Goal: Browse casually: Explore the website without a specific task or goal

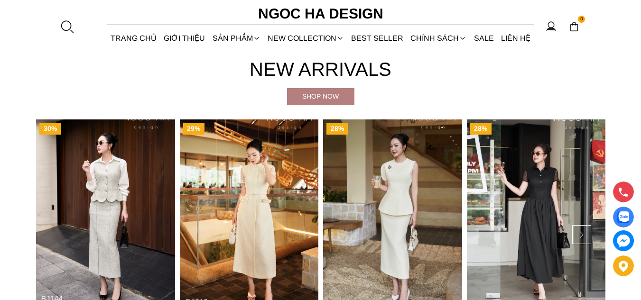
scroll to position [379, 0]
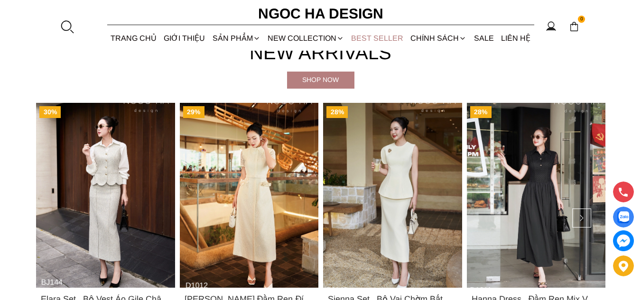
click at [396, 40] on link "BEST SELLER" at bounding box center [377, 38] width 59 height 25
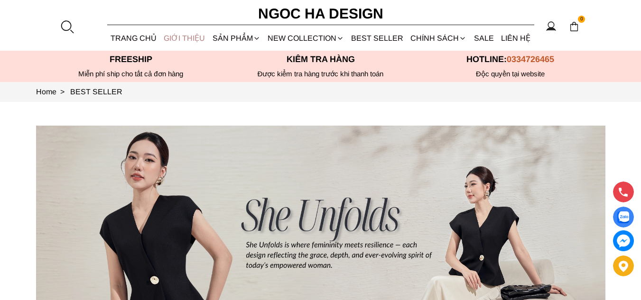
click at [198, 44] on link "GIỚI THIỆU" at bounding box center [184, 38] width 48 height 25
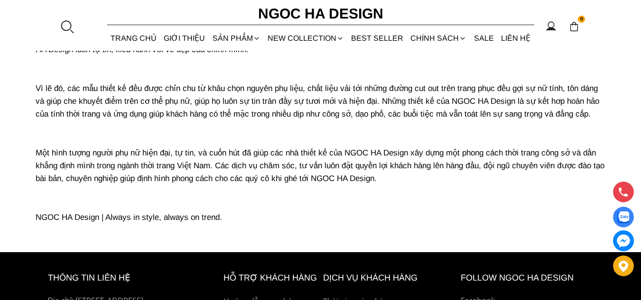
scroll to position [102, 0]
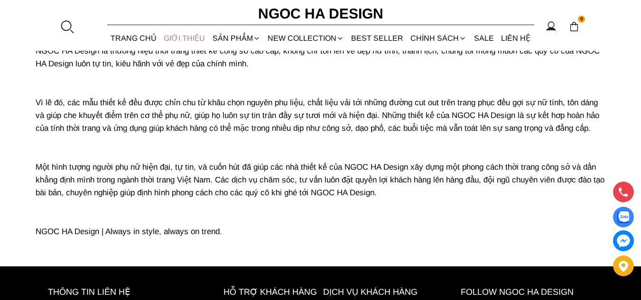
click at [184, 34] on link "GIỚI THIỆU" at bounding box center [184, 38] width 48 height 25
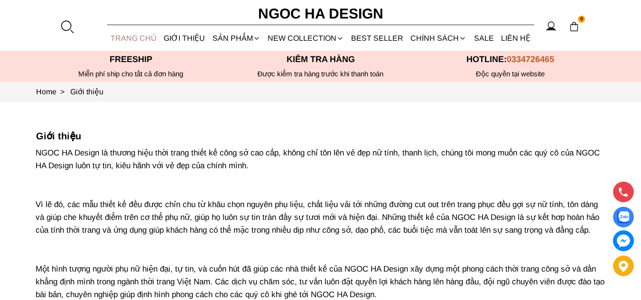
click at [124, 34] on link "TRANG CHỦ" at bounding box center [133, 38] width 53 height 25
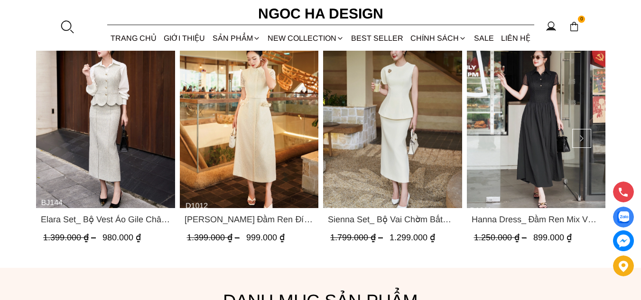
scroll to position [474, 0]
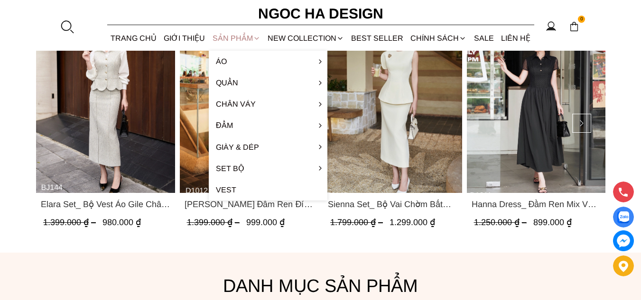
click at [238, 45] on div "SẢN PHẨM" at bounding box center [236, 38] width 55 height 25
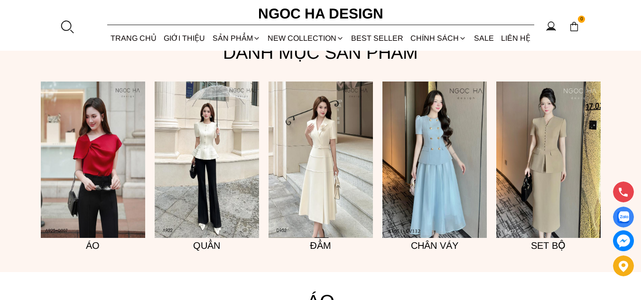
scroll to position [711, 0]
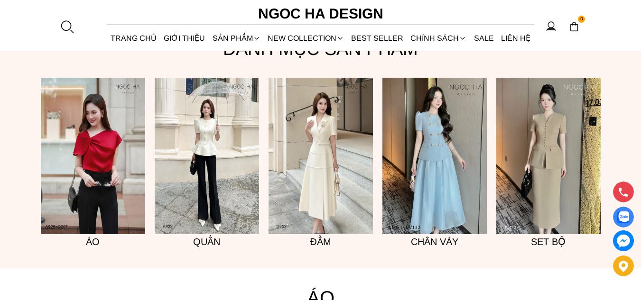
click at [312, 139] on img at bounding box center [320, 156] width 104 height 156
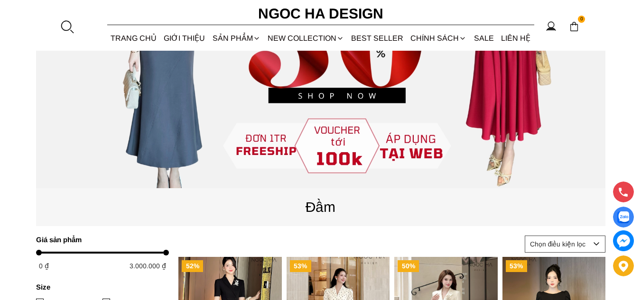
scroll to position [474, 0]
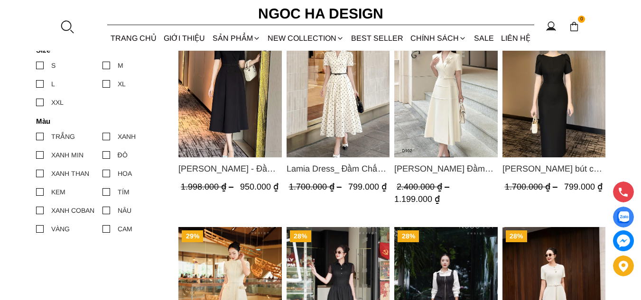
click at [246, 138] on img "Product image - Irene Dress - Đầm Vest Dáng Xòe Kèm Đai D713" at bounding box center [229, 89] width 103 height 138
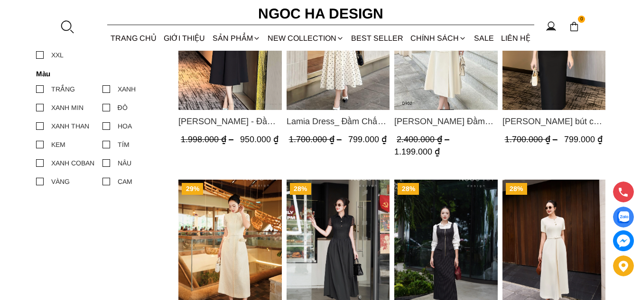
scroll to position [237, 0]
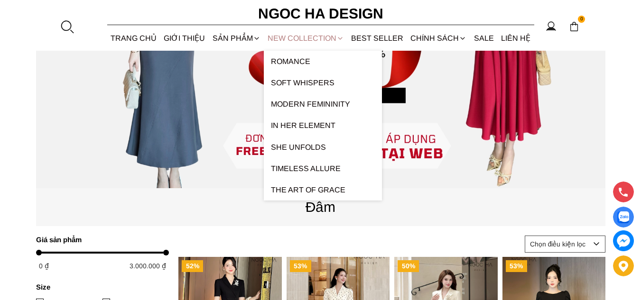
click at [311, 41] on link "NEW COLLECTION" at bounding box center [305, 38] width 83 height 25
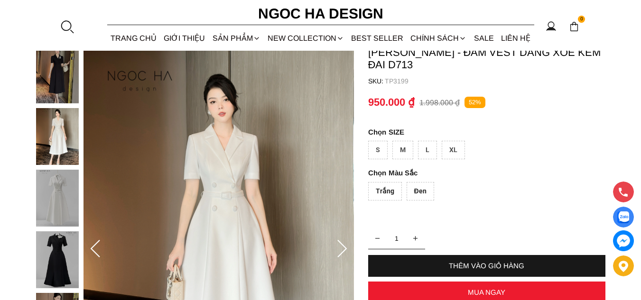
scroll to position [47, 0]
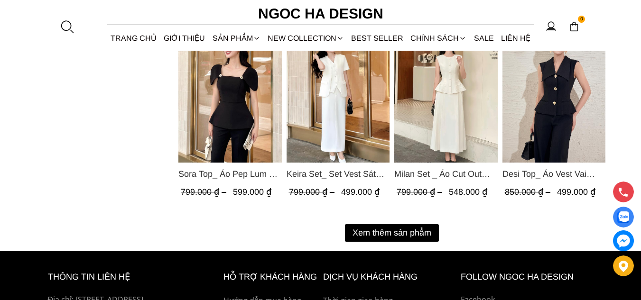
scroll to position [1233, 0]
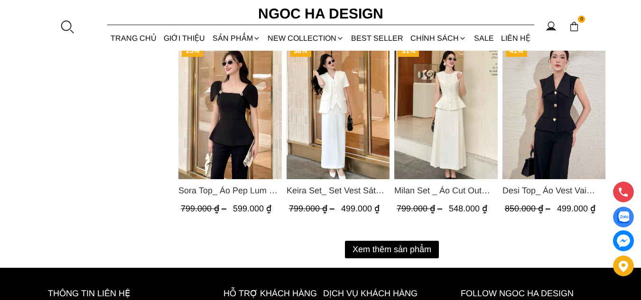
click at [423, 248] on button "Xem thêm sản phẩm" at bounding box center [392, 250] width 94 height 18
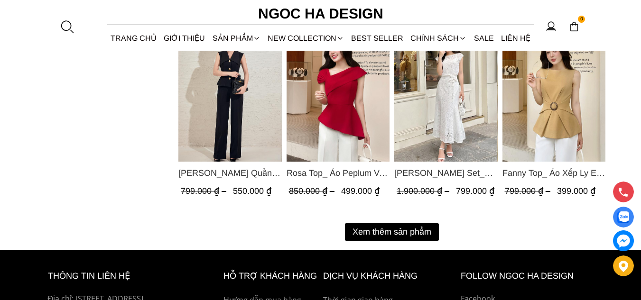
scroll to position [2229, 0]
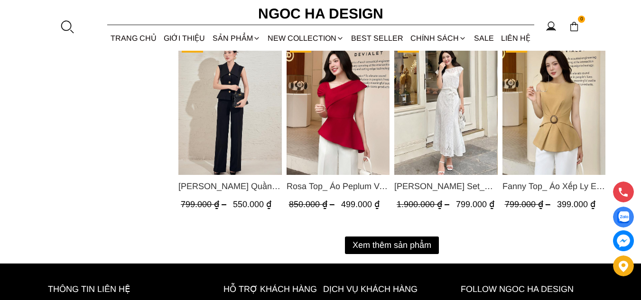
click at [413, 249] on button "Xem thêm sản phẩm" at bounding box center [392, 246] width 94 height 18
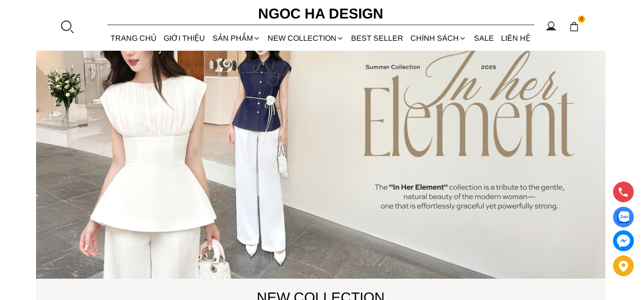
scroll to position [95, 0]
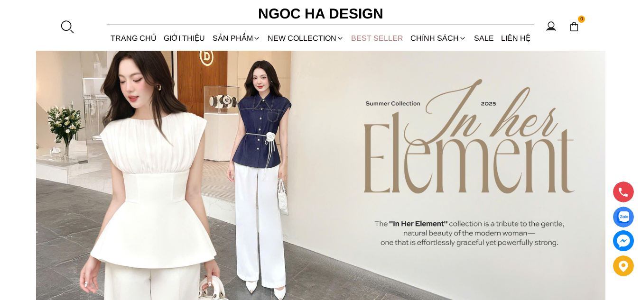
click at [397, 38] on link "BEST SELLER" at bounding box center [377, 38] width 59 height 25
click at [137, 36] on link "TRANG CHỦ" at bounding box center [133, 38] width 53 height 25
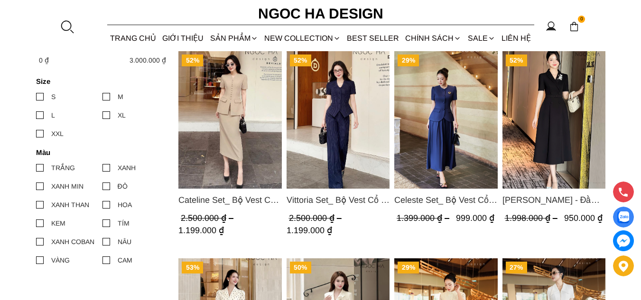
scroll to position [427, 0]
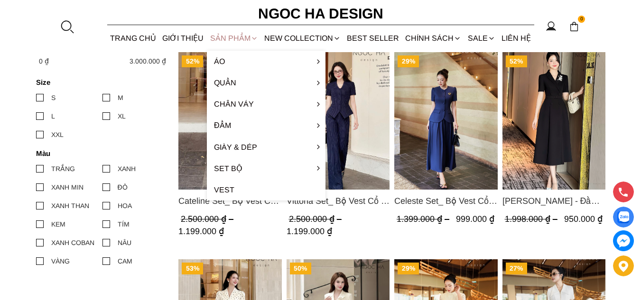
click at [247, 31] on div "SẢN PHẨM" at bounding box center [234, 38] width 54 height 25
click at [242, 40] on div "SẢN PHẨM" at bounding box center [234, 38] width 54 height 25
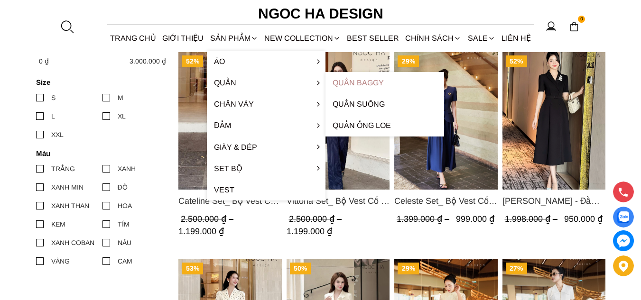
click at [346, 78] on link "Quần Baggy" at bounding box center [384, 82] width 119 height 21
click at [397, 105] on link "Quần Suông" at bounding box center [384, 103] width 119 height 21
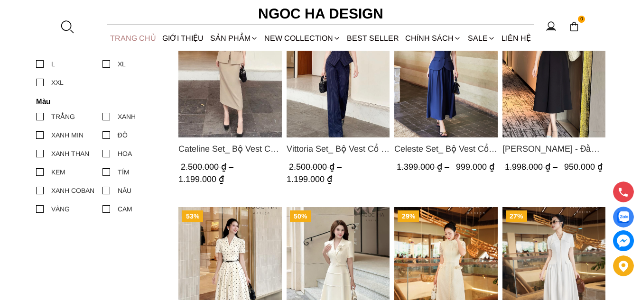
scroll to position [332, 0]
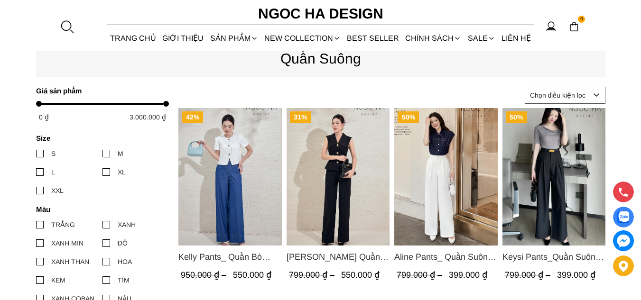
scroll to position [142, 0]
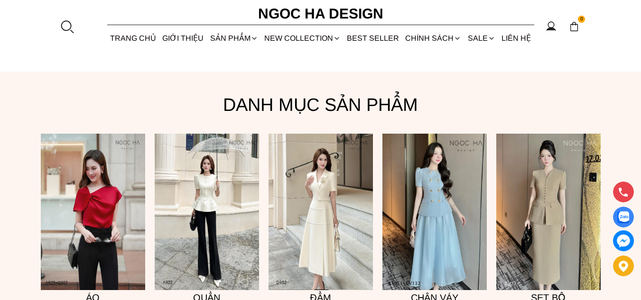
scroll to position [661, 0]
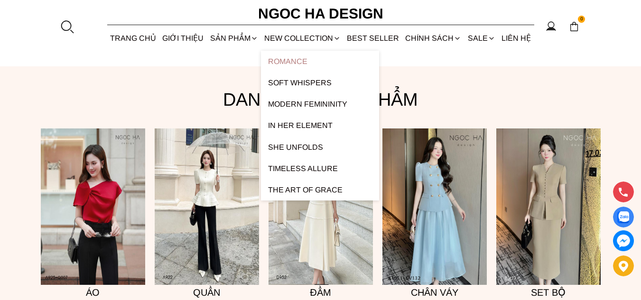
click at [317, 61] on link "ROMANCE" at bounding box center [320, 61] width 118 height 21
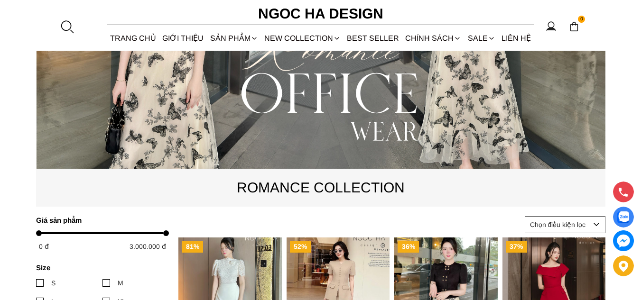
scroll to position [234, 0]
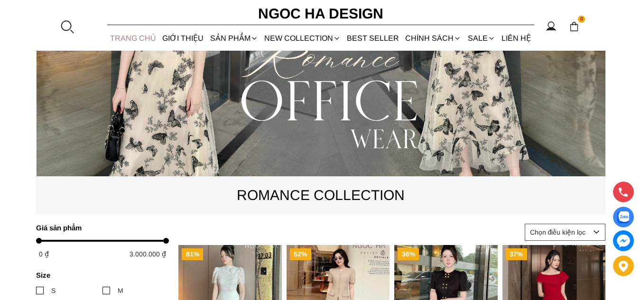
click at [136, 39] on link "TRANG CHỦ" at bounding box center [133, 38] width 52 height 25
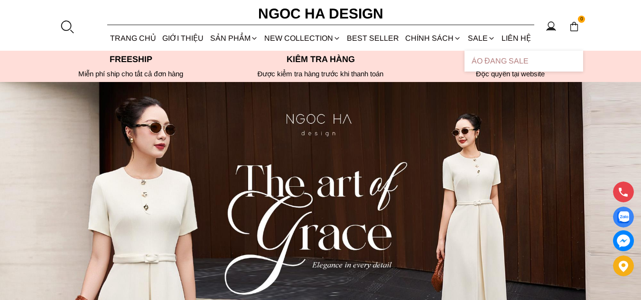
click at [485, 64] on link "Áo Đang Sale" at bounding box center [523, 61] width 119 height 21
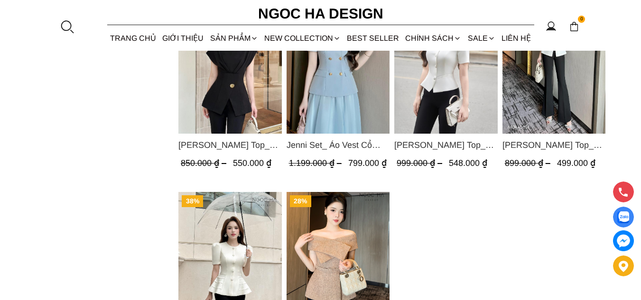
scroll to position [978, 0]
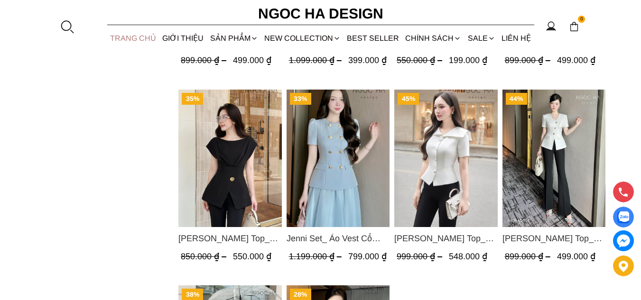
click at [120, 34] on link "TRANG CHỦ" at bounding box center [133, 38] width 52 height 25
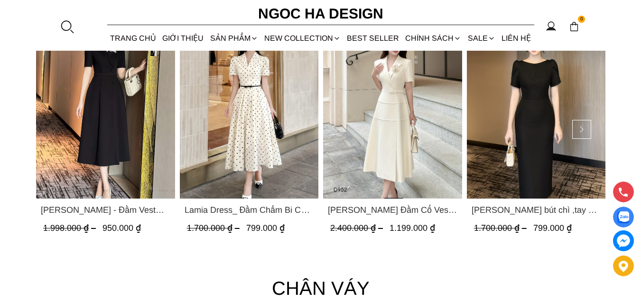
scroll to position [1707, 0]
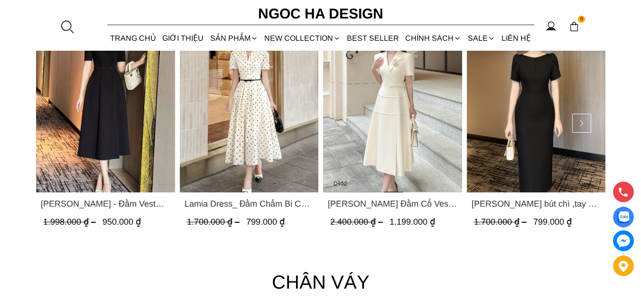
click at [285, 148] on img "Product image - Lamia Dress_ Đầm Chấm Bi Cổ Vest Màu Kem D1003" at bounding box center [248, 100] width 139 height 185
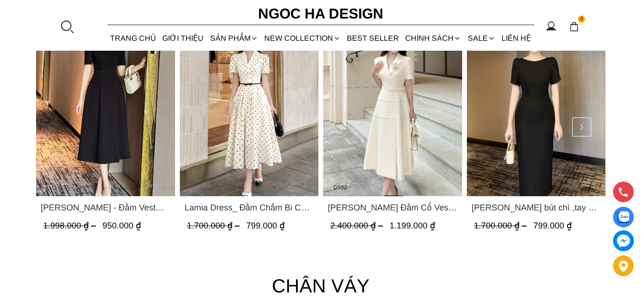
click at [134, 79] on img "Product image - Irene Dress - Đầm Vest Dáng Xòe Kèm Đai D713" at bounding box center [105, 103] width 139 height 185
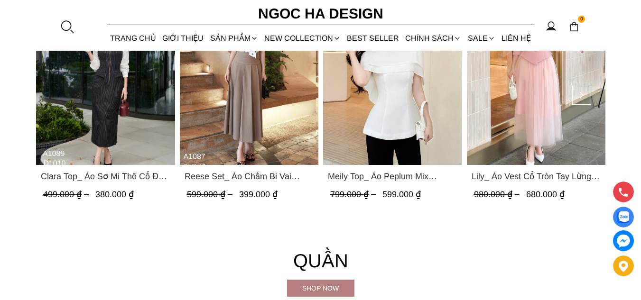
scroll to position [1083, 0]
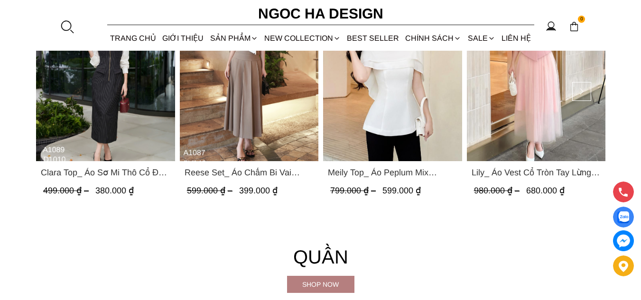
click at [125, 85] on img "Product image - Clara Top_ Áo Sơ Mi Thô Cổ Đức Màu Trắng A1089" at bounding box center [105, 68] width 139 height 185
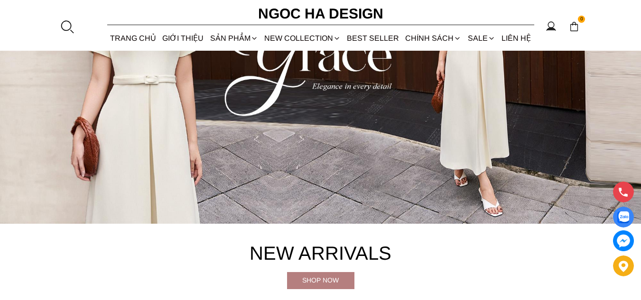
scroll to position [0, 0]
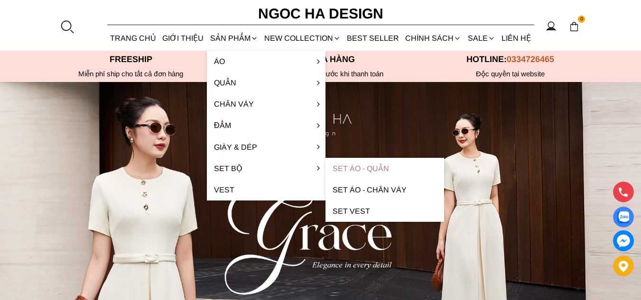
click at [393, 166] on link "Set Áo - Quần" at bounding box center [384, 168] width 119 height 21
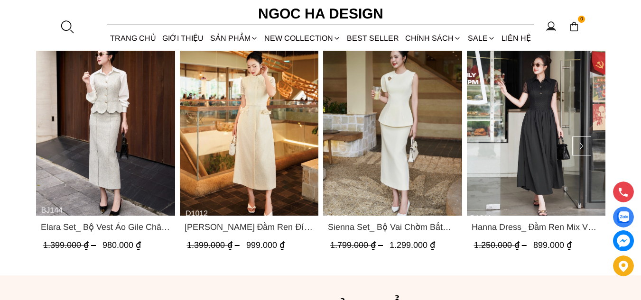
scroll to position [474, 0]
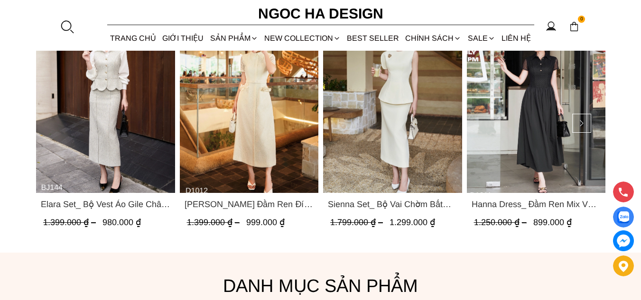
click at [428, 144] on img "Product image - Sienna Set_ Bộ Vai Chờm Bất Đối Xứng Mix Chân Váy Bút Chì BJ143" at bounding box center [392, 100] width 139 height 185
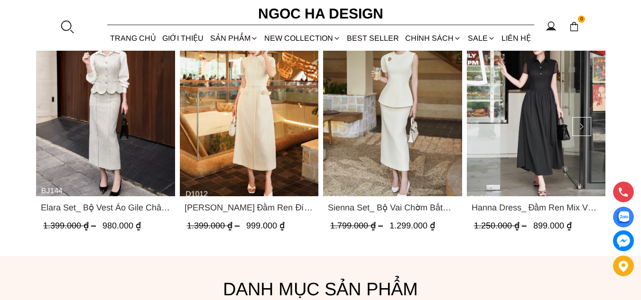
click at [272, 146] on img "Product image - Catherine Dress_ Đầm Ren Đính Hoa Túi Màu Kem D1012" at bounding box center [248, 103] width 139 height 185
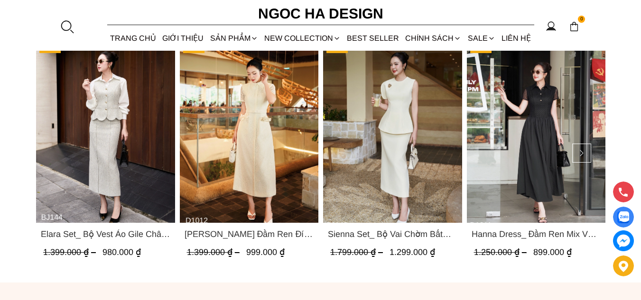
scroll to position [515, 0]
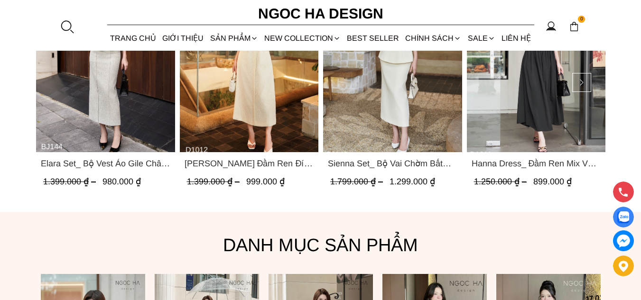
click at [537, 100] on img "Product image - Hanna Dress_ Đầm Ren Mix Vải Thô Màu Đen D1011" at bounding box center [535, 59] width 139 height 185
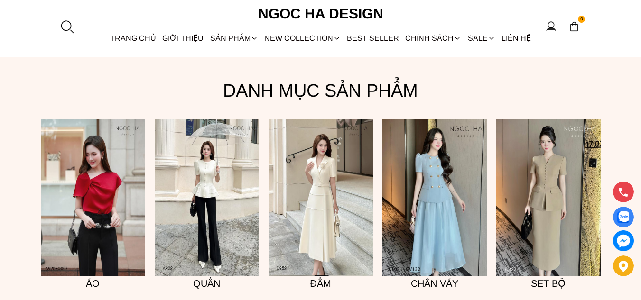
scroll to position [617, 0]
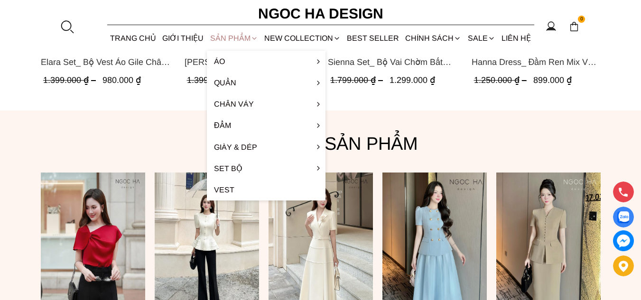
click at [236, 38] on div "SẢN PHẨM" at bounding box center [234, 38] width 54 height 25
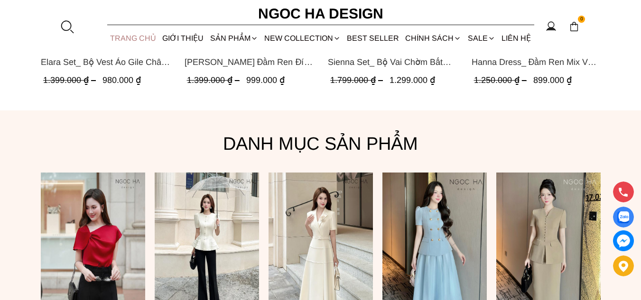
click at [144, 38] on link "TRANG CHỦ" at bounding box center [133, 38] width 52 height 25
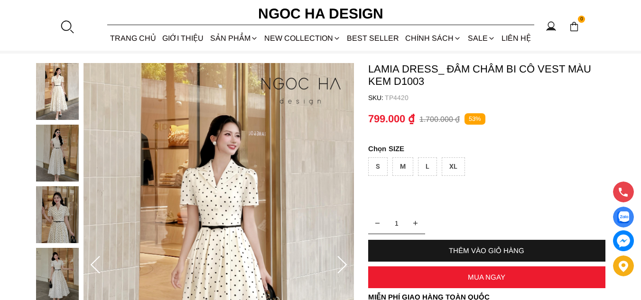
scroll to position [47, 0]
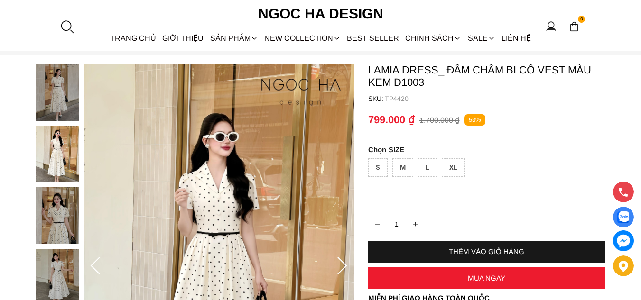
click at [384, 162] on div "S" at bounding box center [377, 167] width 19 height 18
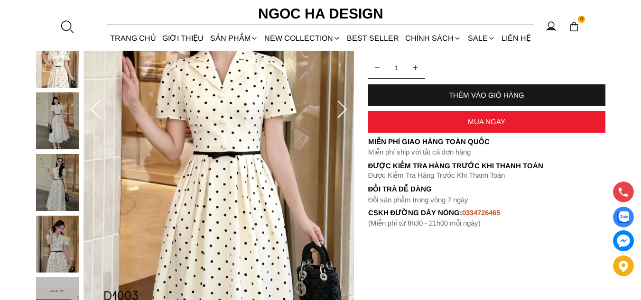
scroll to position [190, 0]
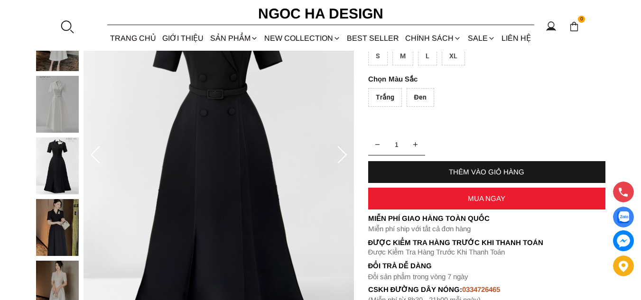
scroll to position [190, 0]
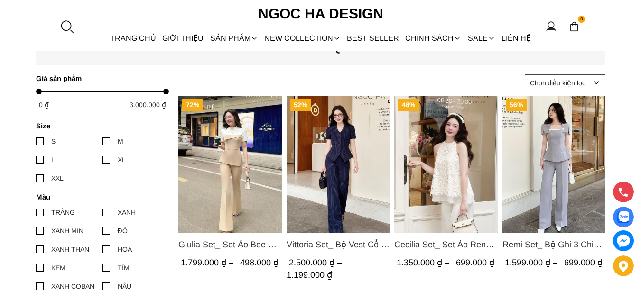
scroll to position [379, 0]
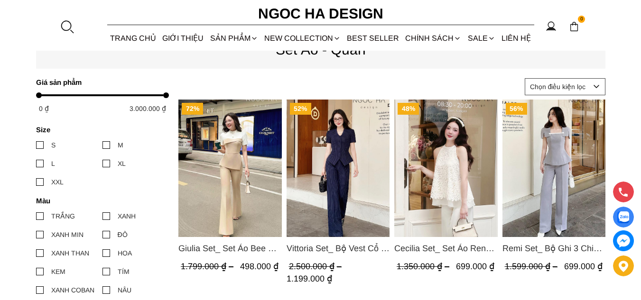
click at [263, 181] on img "Product image - Giulia Set_ Set Áo Bee Mix Cổ Trắng Đính Cúc Quần Loe BQ014" at bounding box center [229, 169] width 103 height 138
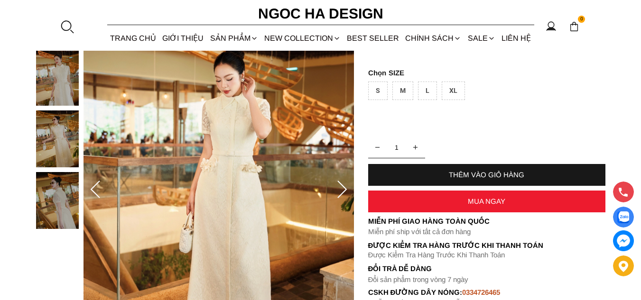
scroll to position [142, 0]
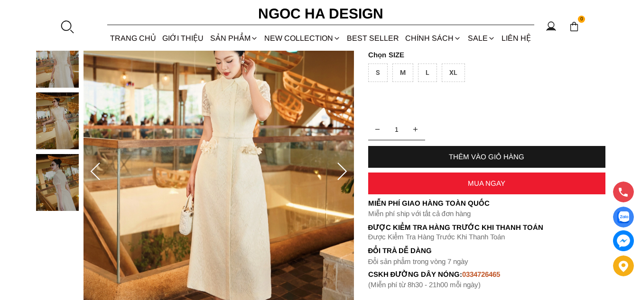
click at [60, 130] on img at bounding box center [57, 120] width 43 height 57
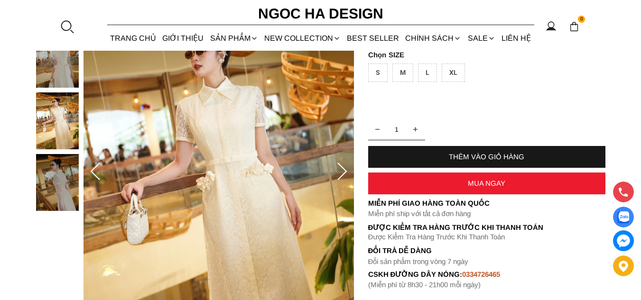
click at [71, 180] on img at bounding box center [57, 182] width 43 height 57
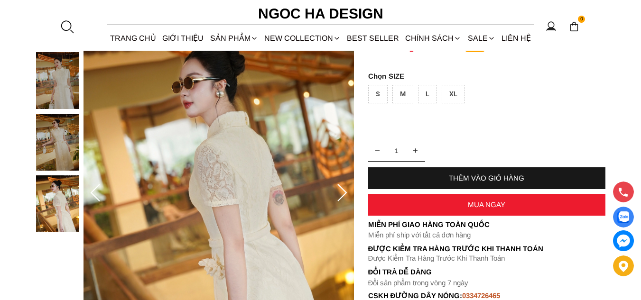
scroll to position [95, 0]
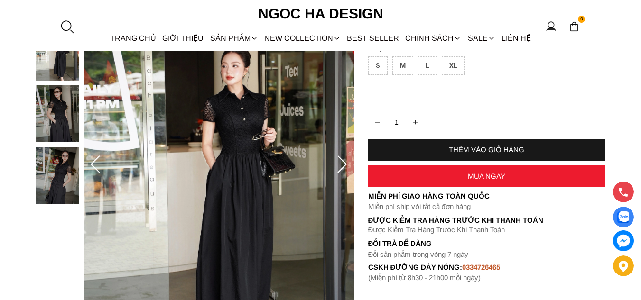
scroll to position [95, 0]
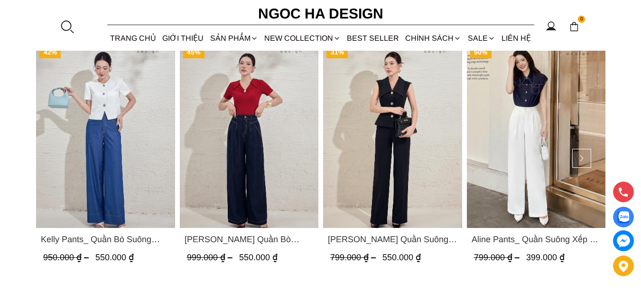
scroll to position [1331, 0]
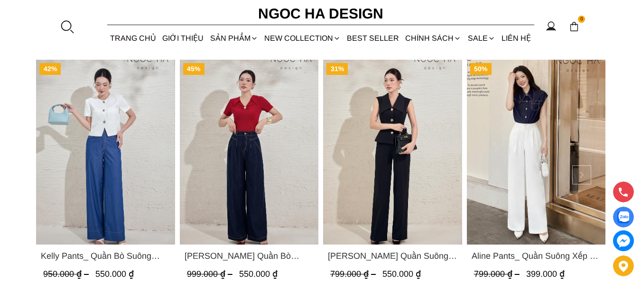
click at [581, 175] on button at bounding box center [581, 175] width 19 height 19
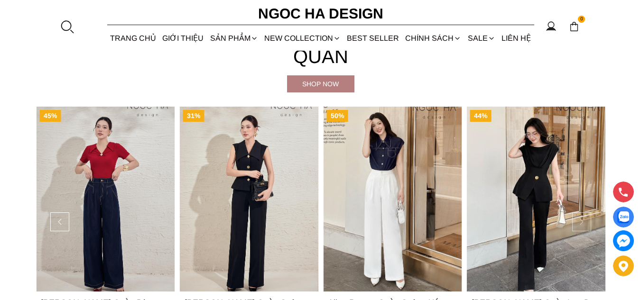
scroll to position [1283, 0]
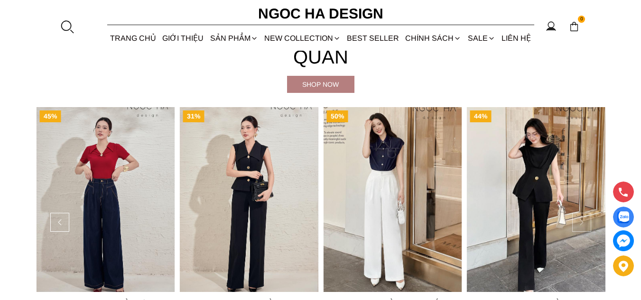
click at [587, 218] on button at bounding box center [581, 222] width 19 height 19
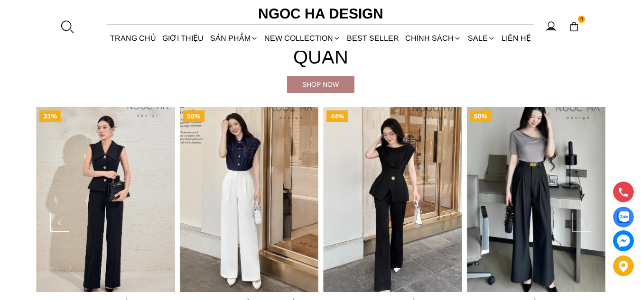
click at [585, 222] on button at bounding box center [581, 222] width 19 height 19
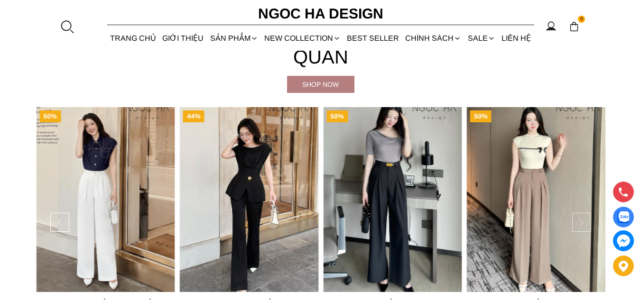
click at [585, 222] on button at bounding box center [581, 222] width 19 height 19
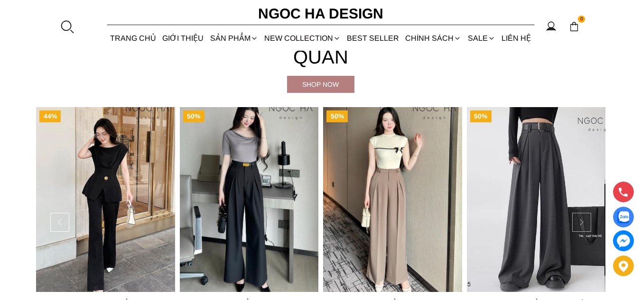
click at [585, 222] on button at bounding box center [581, 222] width 19 height 19
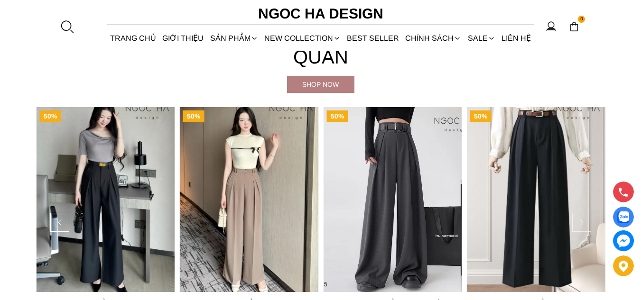
click at [585, 222] on button at bounding box center [581, 222] width 19 height 19
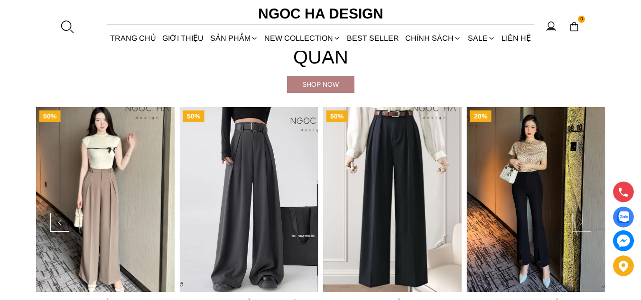
click at [585, 222] on button at bounding box center [581, 222] width 19 height 19
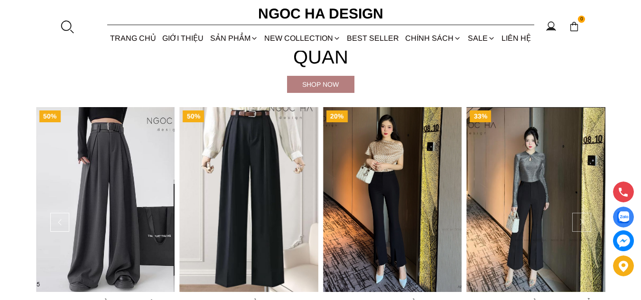
click at [585, 222] on button at bounding box center [581, 222] width 19 height 19
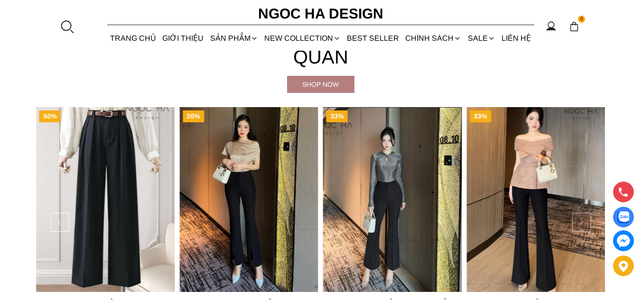
click at [585, 222] on button at bounding box center [581, 222] width 19 height 19
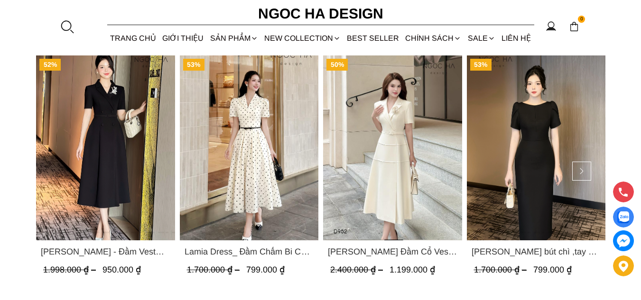
scroll to position [1663, 0]
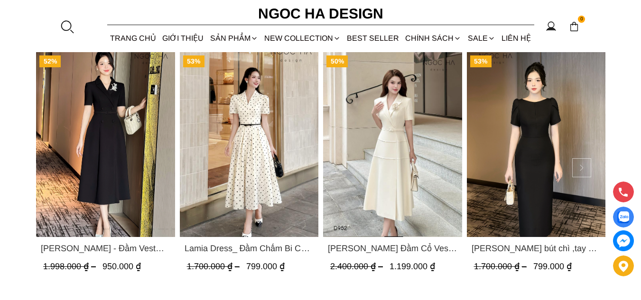
click at [576, 170] on button at bounding box center [581, 167] width 19 height 19
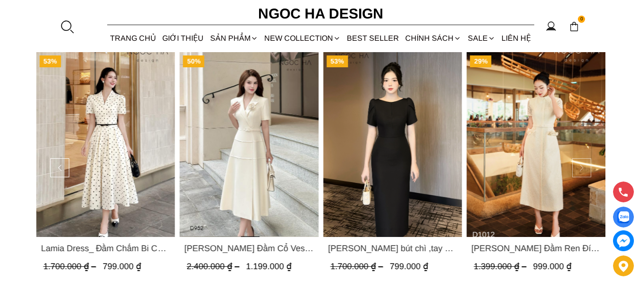
click at [576, 170] on button at bounding box center [581, 167] width 19 height 19
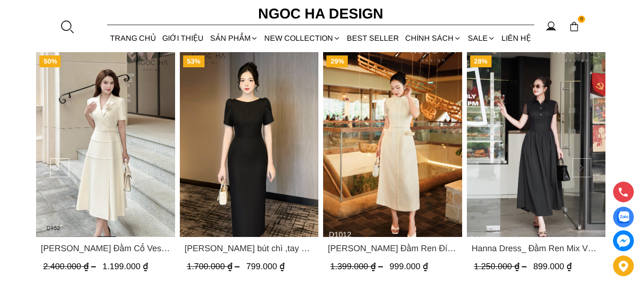
click at [576, 170] on button at bounding box center [581, 167] width 19 height 19
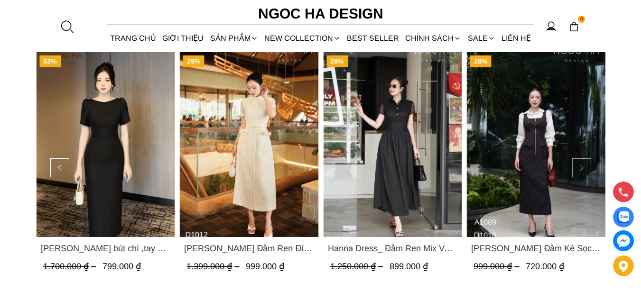
click at [576, 170] on button at bounding box center [581, 167] width 19 height 19
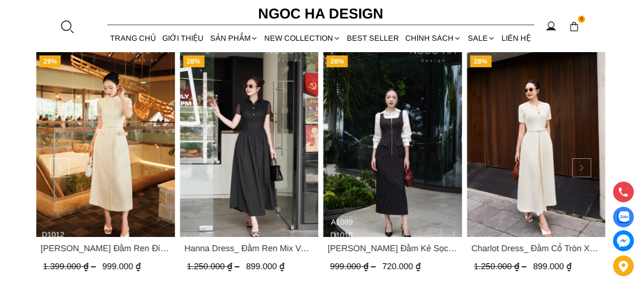
click at [576, 170] on button at bounding box center [581, 167] width 19 height 19
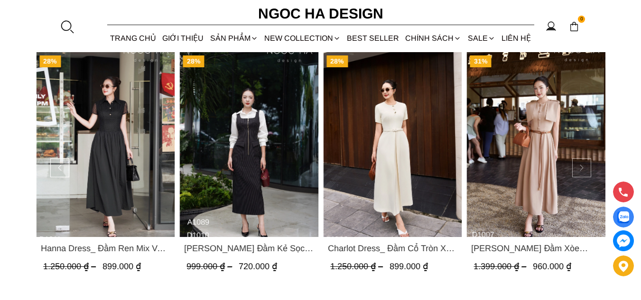
click at [576, 170] on button at bounding box center [581, 167] width 19 height 19
click at [584, 166] on button at bounding box center [581, 167] width 19 height 19
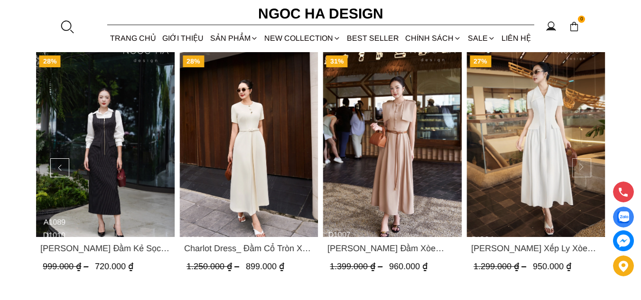
click at [584, 166] on button at bounding box center [581, 167] width 19 height 19
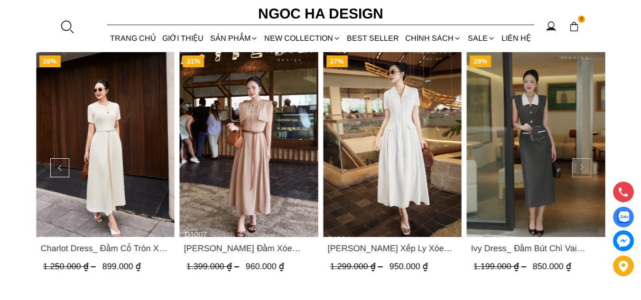
click at [584, 166] on button at bounding box center [581, 167] width 19 height 19
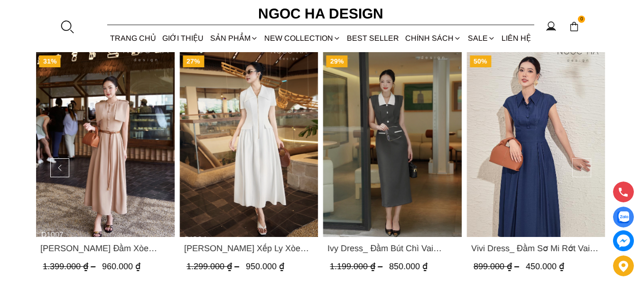
click at [584, 166] on button at bounding box center [581, 167] width 19 height 19
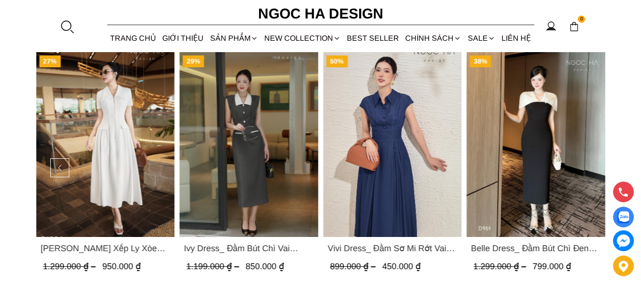
click at [584, 166] on img "Product image - Belle Dress_ Đầm Bút Chì Đen Phối Choàng Vai May Ly Màu Trắng K…" at bounding box center [535, 144] width 139 height 185
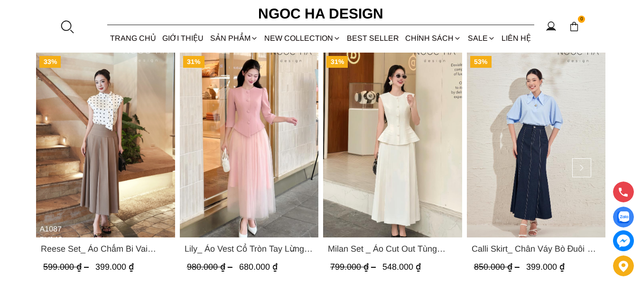
scroll to position [1991, 0]
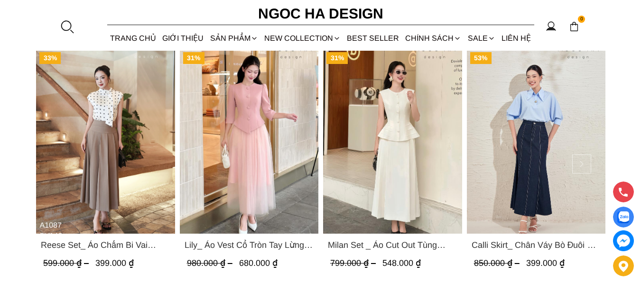
click at [586, 166] on button at bounding box center [581, 164] width 19 height 19
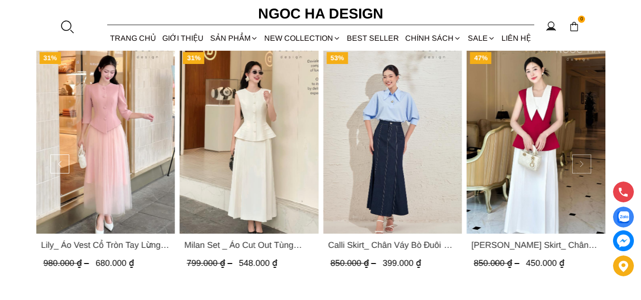
click at [586, 166] on button at bounding box center [581, 164] width 19 height 19
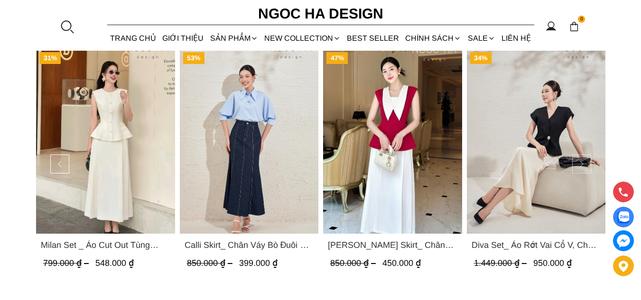
click at [586, 166] on button at bounding box center [581, 164] width 19 height 19
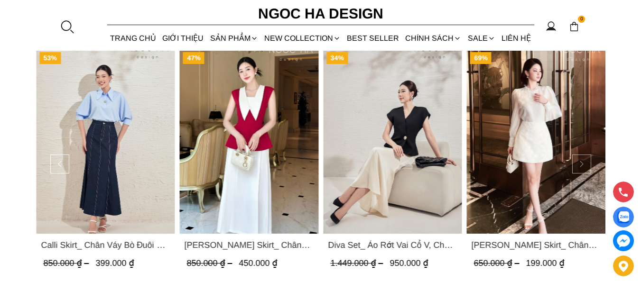
click at [586, 166] on button at bounding box center [581, 164] width 19 height 19
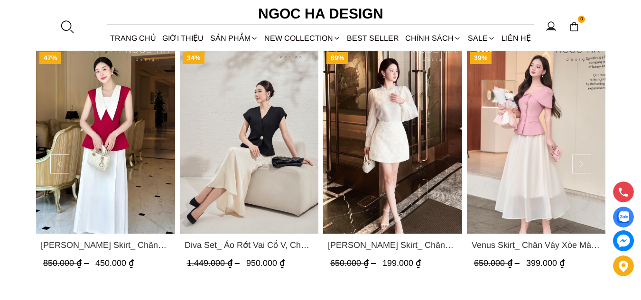
click at [586, 166] on button at bounding box center [581, 164] width 19 height 19
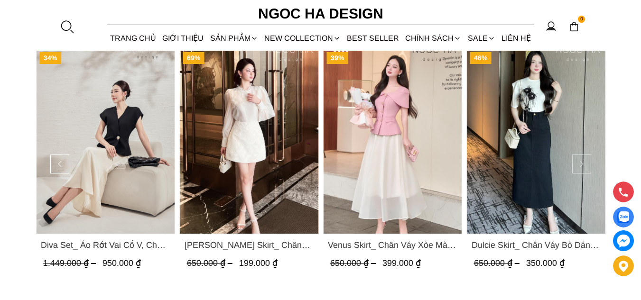
click at [586, 166] on button at bounding box center [581, 164] width 19 height 19
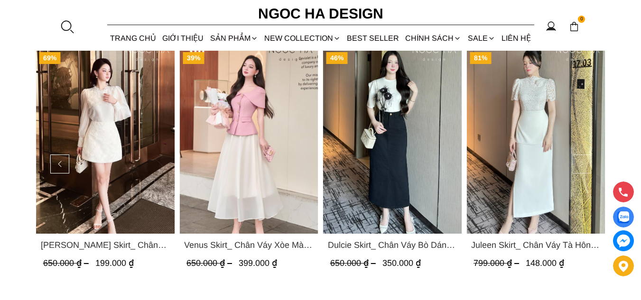
click at [586, 166] on button at bounding box center [581, 164] width 19 height 19
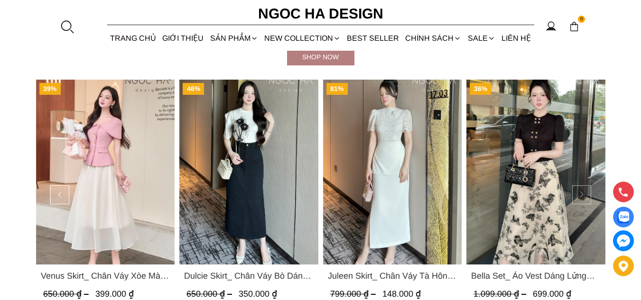
scroll to position [1943, 0]
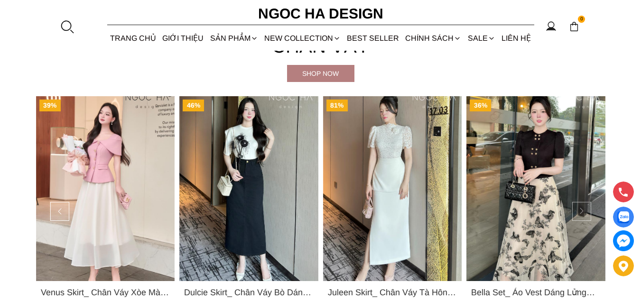
click at [574, 209] on button at bounding box center [581, 211] width 19 height 19
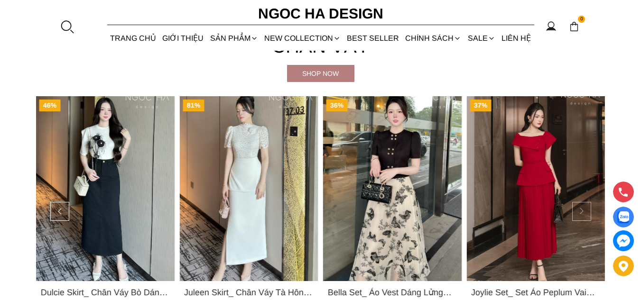
click at [579, 209] on button at bounding box center [581, 211] width 19 height 19
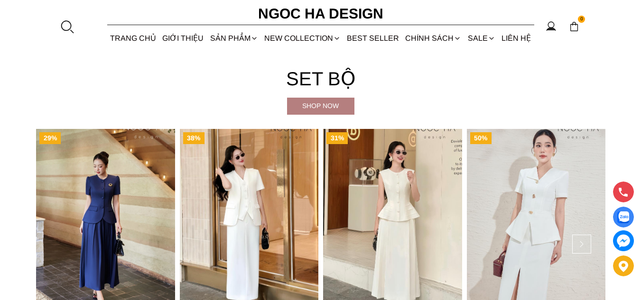
scroll to position [2228, 0]
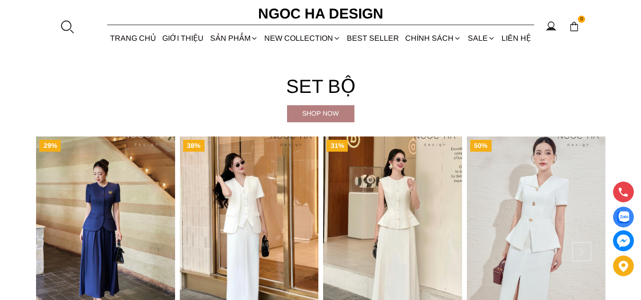
click at [578, 250] on button at bounding box center [581, 251] width 19 height 19
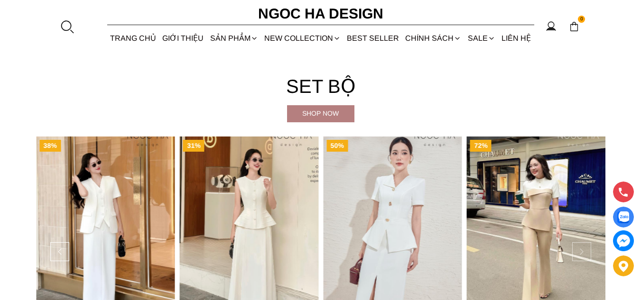
click at [578, 250] on button at bounding box center [581, 251] width 19 height 19
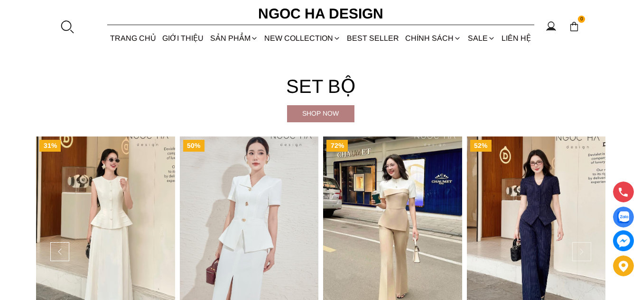
click at [578, 250] on button at bounding box center [581, 251] width 19 height 19
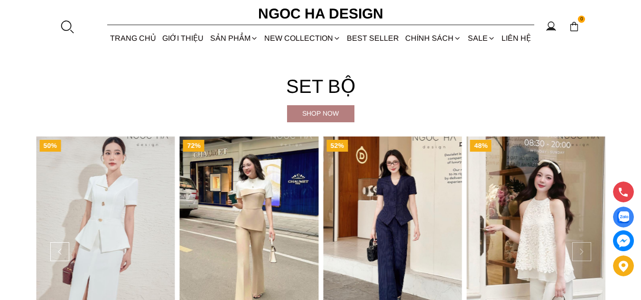
click at [578, 250] on button at bounding box center [581, 251] width 19 height 19
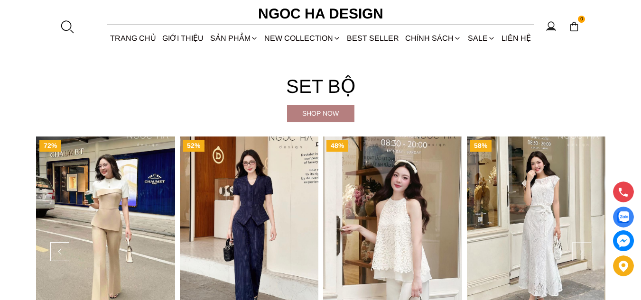
click at [578, 250] on button at bounding box center [581, 251] width 19 height 19
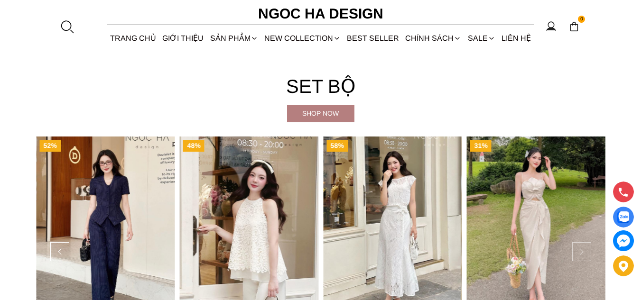
click at [578, 250] on button at bounding box center [581, 251] width 19 height 19
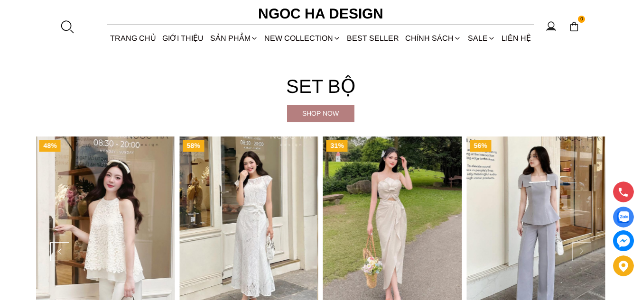
click at [578, 250] on button at bounding box center [581, 251] width 19 height 19
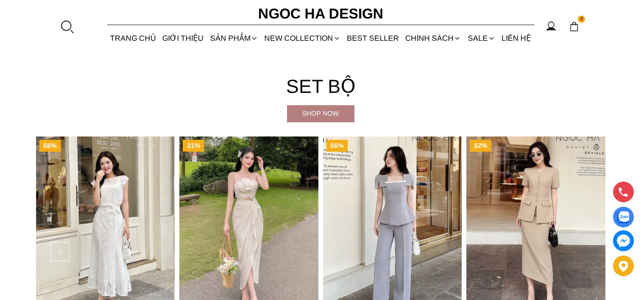
click at [578, 250] on img "Product image - Cateline Set_ Bộ Vest Cổ V Đính Cúc Nhí Chân Váy Bút Chì BJ127" at bounding box center [535, 229] width 139 height 185
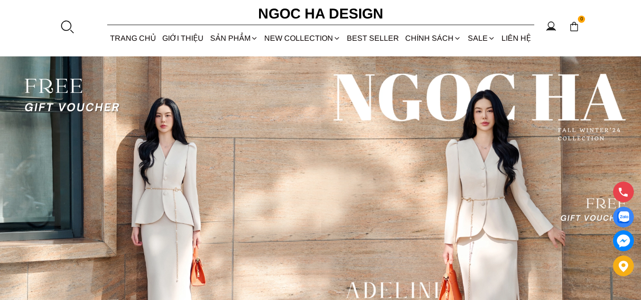
scroll to position [2556, 0]
